Goal: Task Accomplishment & Management: Use online tool/utility

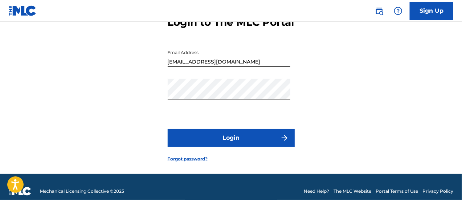
scroll to position [68, 0]
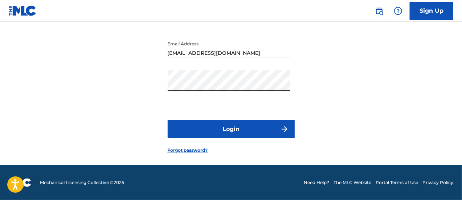
click at [220, 132] on button "Login" at bounding box center [231, 129] width 127 height 18
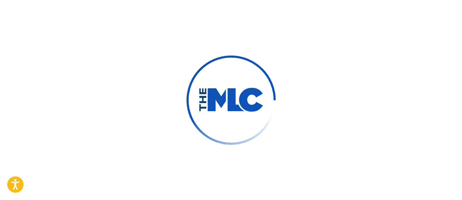
scroll to position [70, 0]
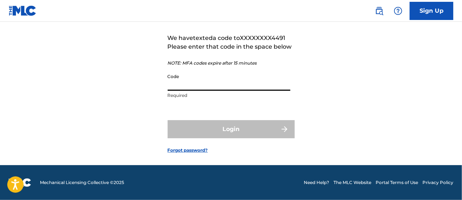
click at [183, 85] on input "Code" at bounding box center [229, 80] width 123 height 21
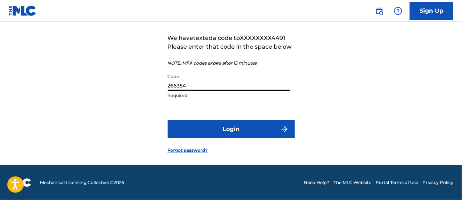
type input "266354"
click at [235, 133] on button "Login" at bounding box center [231, 129] width 127 height 18
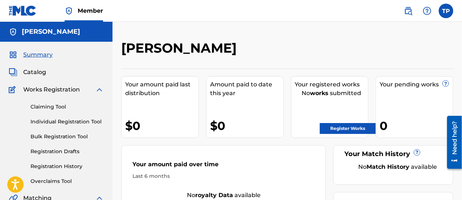
click at [48, 107] on link "Claiming Tool" at bounding box center [67, 107] width 73 height 8
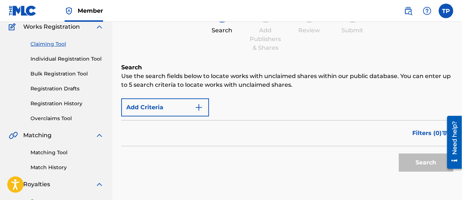
scroll to position [73, 0]
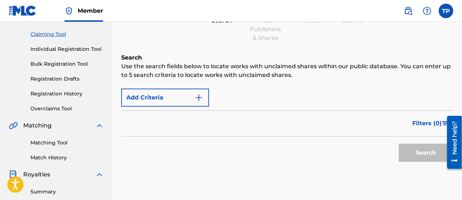
click at [201, 99] on img "Search Form" at bounding box center [199, 97] width 9 height 9
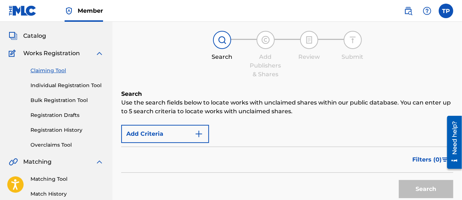
click at [158, 133] on button "Add Criteria" at bounding box center [165, 134] width 88 height 18
click at [163, 133] on button "Add Criteria" at bounding box center [165, 134] width 88 height 18
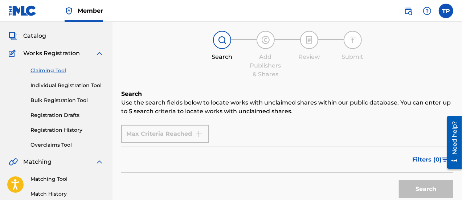
click at [170, 135] on div "Max Criteria Reached" at bounding box center [165, 134] width 88 height 18
click at [199, 135] on div "Max Criteria Reached" at bounding box center [165, 134] width 88 height 18
click at [243, 157] on div "Filters ( 0 )" at bounding box center [287, 160] width 332 height 26
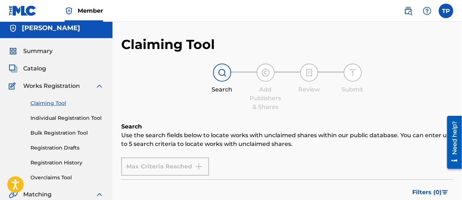
scroll to position [0, 0]
